Goal: Task Accomplishment & Management: Manage account settings

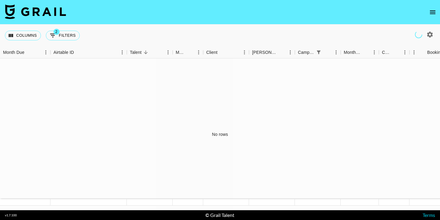
click at [432, 11] on icon "open drawer" at bounding box center [432, 12] width 7 height 7
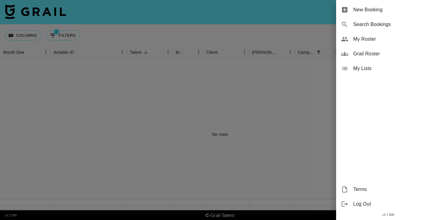
click at [379, 38] on span "My Roster" at bounding box center [394, 38] width 82 height 7
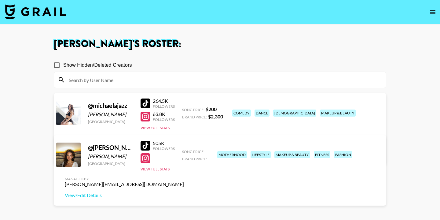
click at [156, 171] on div "505K Followers View Full Stats" at bounding box center [158, 155] width 34 height 34
click at [157, 168] on button "View Full Stats" at bounding box center [155, 169] width 29 height 5
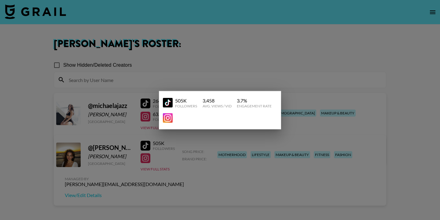
click at [240, 75] on div at bounding box center [220, 110] width 440 height 220
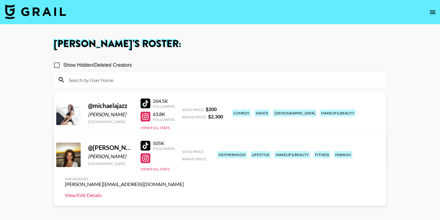
click at [184, 192] on link "View/Edit Details" at bounding box center [124, 195] width 119 height 6
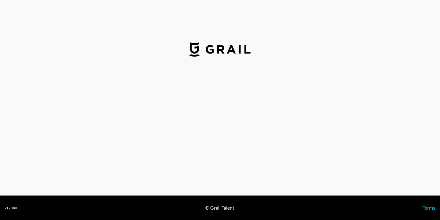
select select "USD"
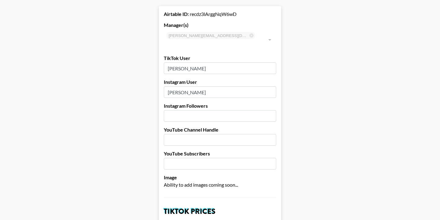
scroll to position [35, 0]
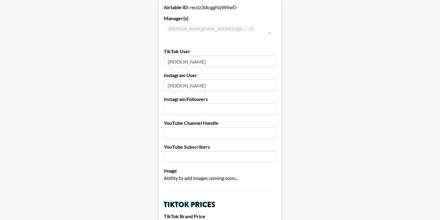
click at [216, 103] on input "number" at bounding box center [220, 109] width 112 height 12
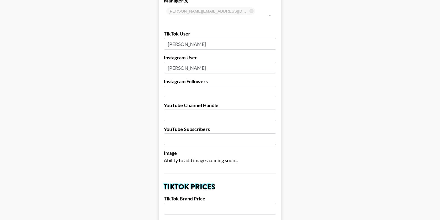
scroll to position [103, 0]
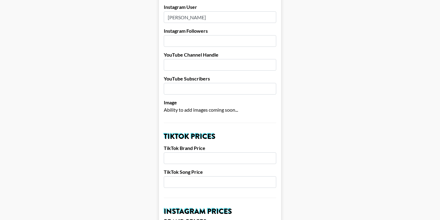
click at [200, 107] on span "Ability to add images coming soon..." at bounding box center [201, 110] width 74 height 6
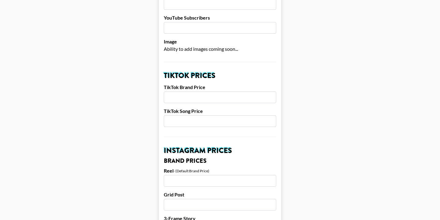
scroll to position [179, 0]
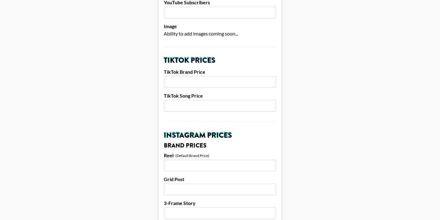
click at [199, 76] on input "number" at bounding box center [220, 82] width 112 height 12
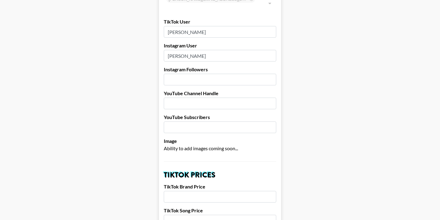
scroll to position [0, 0]
